Goal: Task Accomplishment & Management: Manage account settings

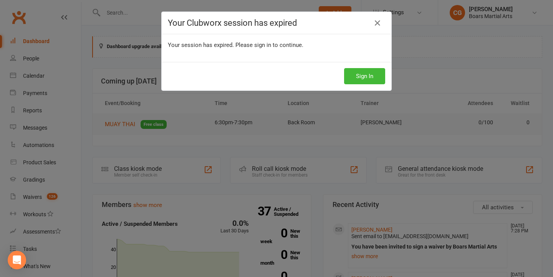
scroll to position [1, 0]
click at [370, 76] on button "Sign In" at bounding box center [364, 76] width 41 height 16
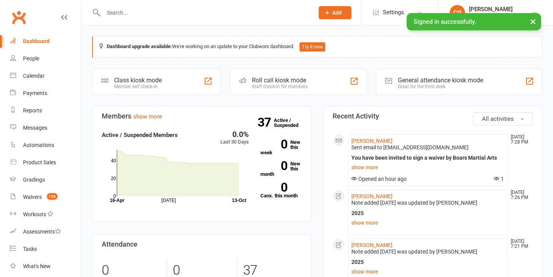
click at [123, 15] on input "text" at bounding box center [205, 12] width 208 height 11
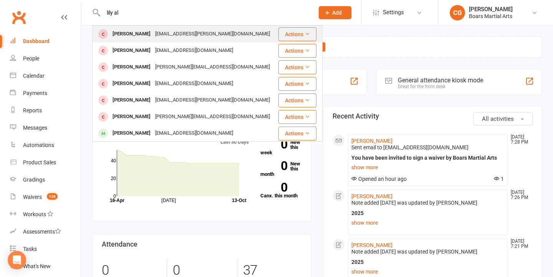
type input "lily al"
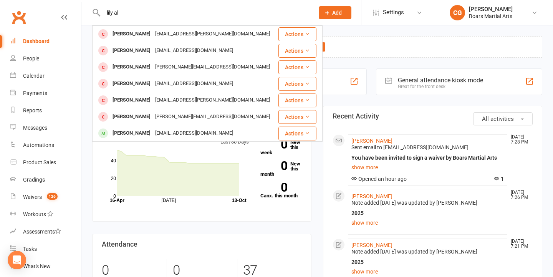
click at [117, 33] on div "[PERSON_NAME]" at bounding box center [131, 33] width 43 height 11
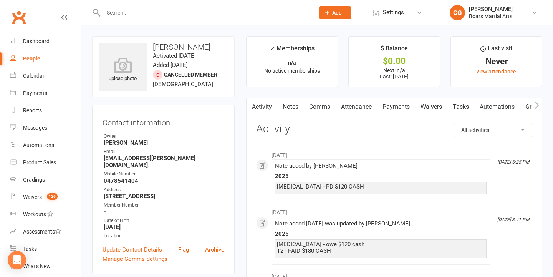
click at [291, 105] on link "Notes" at bounding box center [290, 107] width 27 height 18
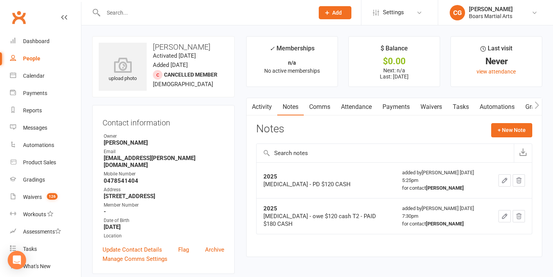
click at [501, 177] on icon "button" at bounding box center [504, 180] width 7 height 7
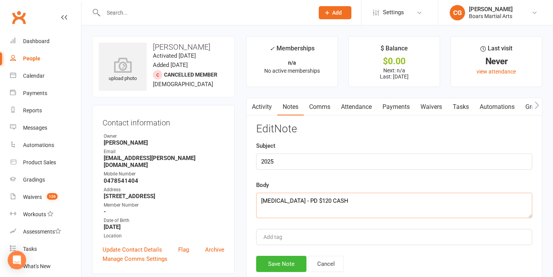
click at [259, 200] on textarea "[MEDICAL_DATA] - PD $120 CASH" at bounding box center [394, 205] width 276 height 25
click at [277, 199] on textarea "[MEDICAL_DATA] - PD $120 CASH" at bounding box center [394, 205] width 276 height 25
type textarea "T4 - PAID $180 CASH [DATE] [MEDICAL_DATA] - PD $120 CASH"
click at [284, 260] on button "Save Note" at bounding box center [281, 264] width 50 height 16
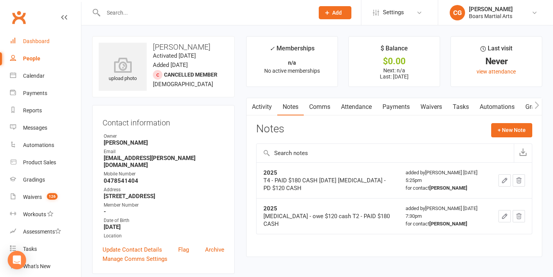
click at [33, 39] on div "Dashboard" at bounding box center [36, 41] width 27 height 6
